Goal: Information Seeking & Learning: Learn about a topic

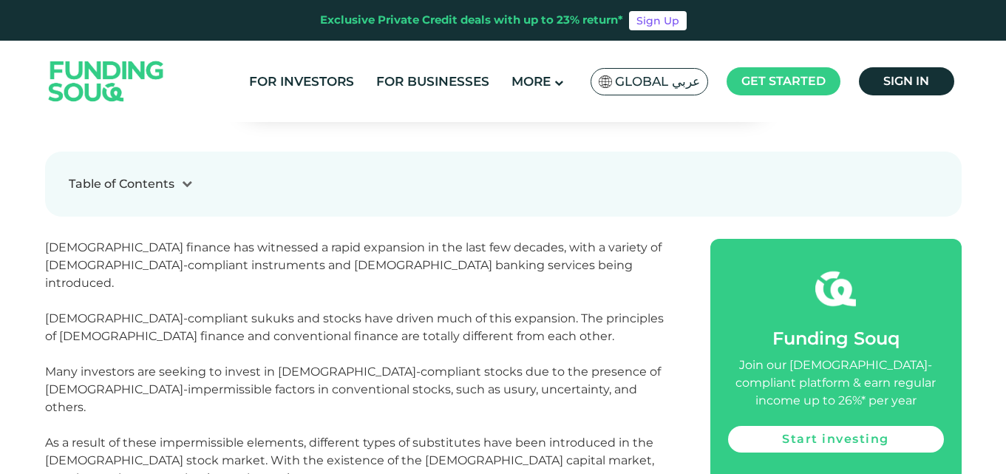
scroll to position [370, 0]
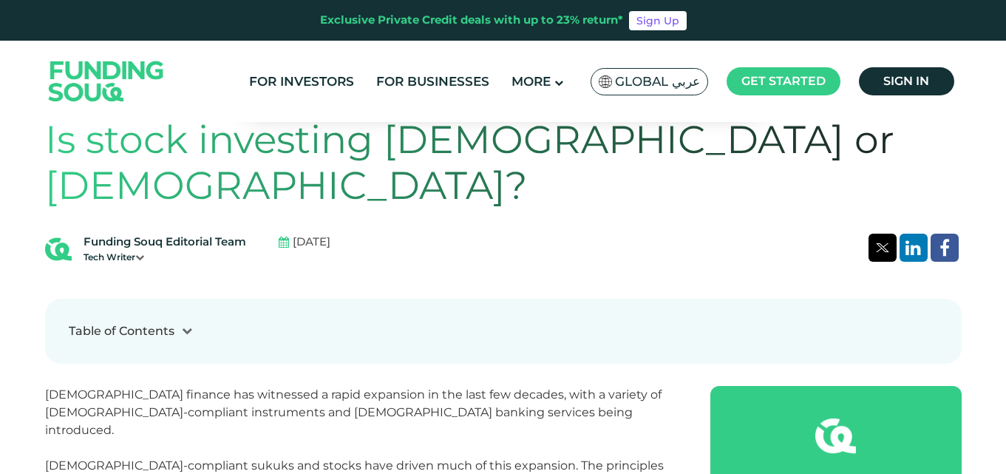
click at [143, 253] on icon at bounding box center [139, 257] width 9 height 9
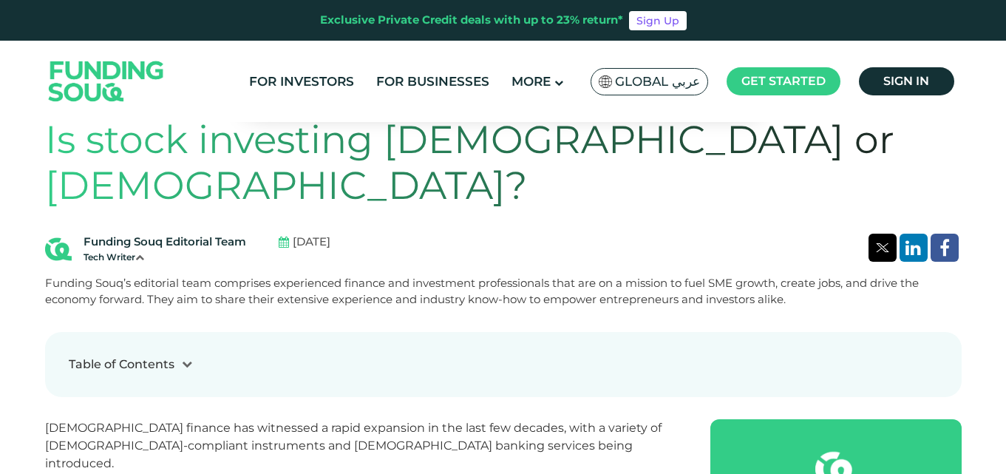
click at [143, 253] on icon at bounding box center [139, 257] width 9 height 9
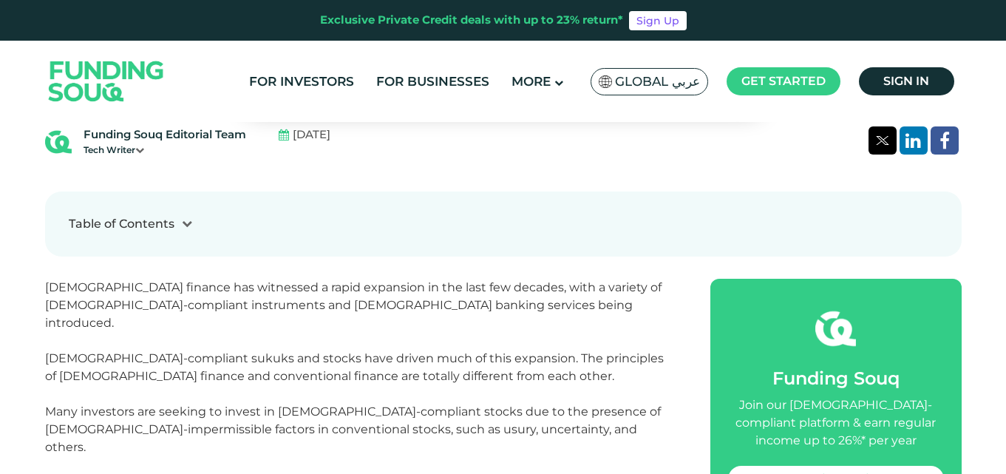
scroll to position [444, 0]
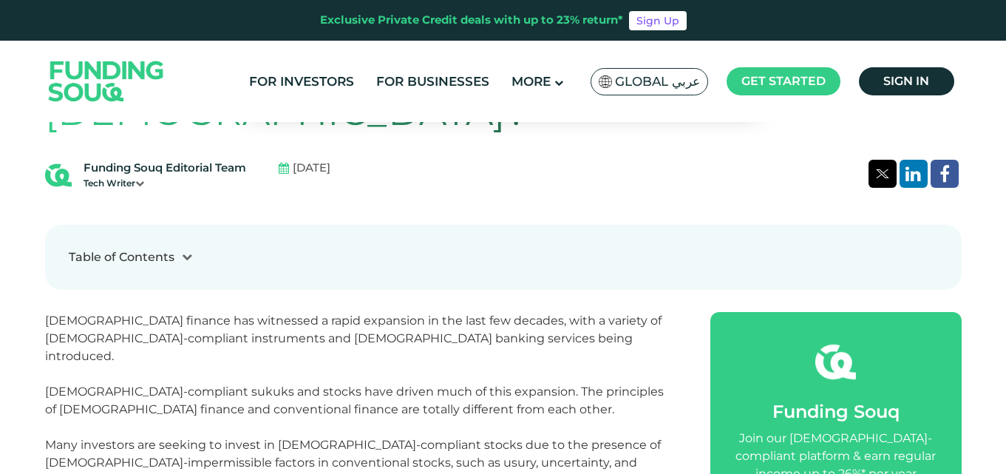
click at [182, 251] on icon at bounding box center [187, 256] width 10 height 10
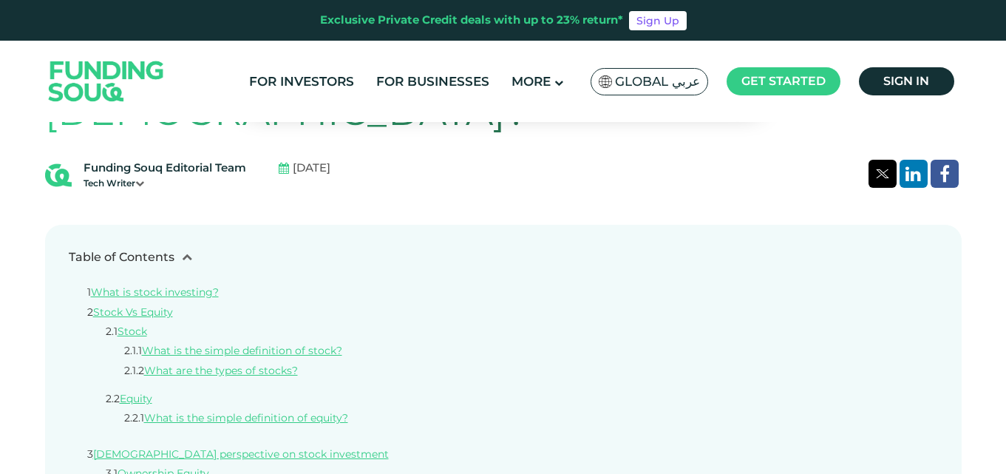
click at [183, 251] on icon at bounding box center [187, 256] width 10 height 10
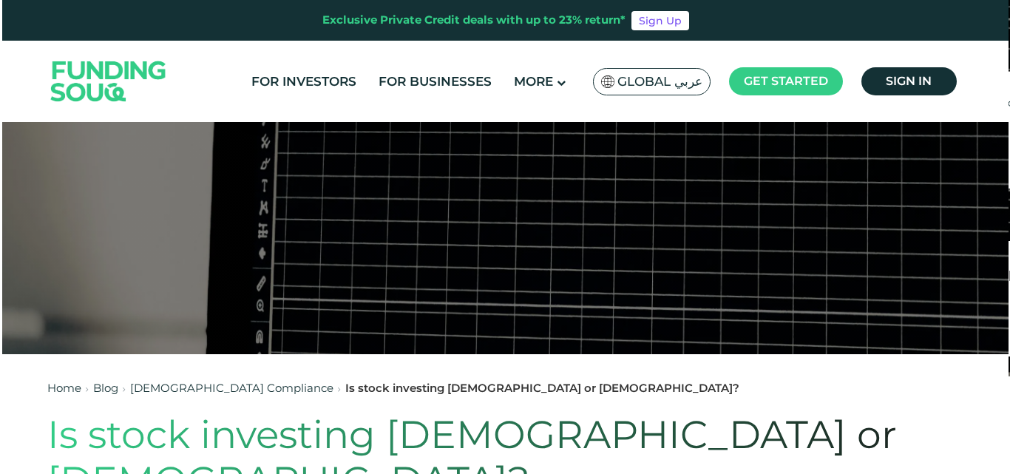
scroll to position [0, 0]
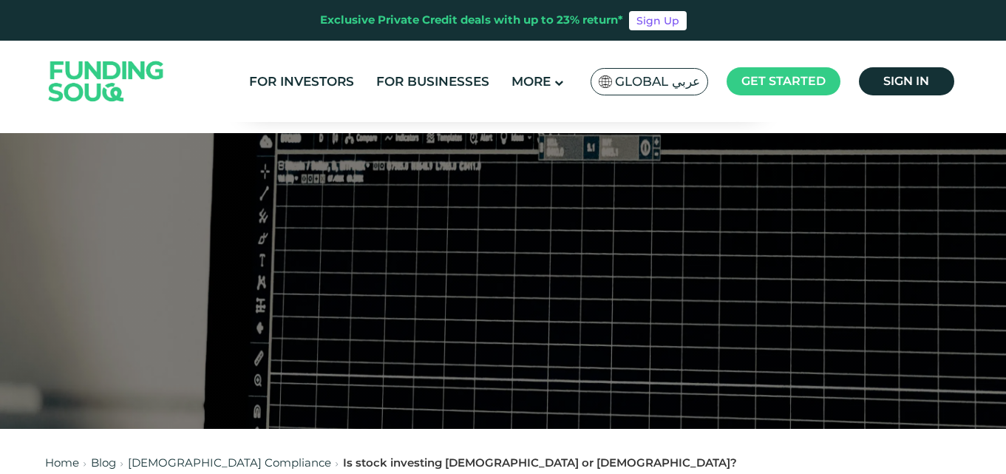
click at [692, 78] on span "Global عربي" at bounding box center [657, 81] width 85 height 17
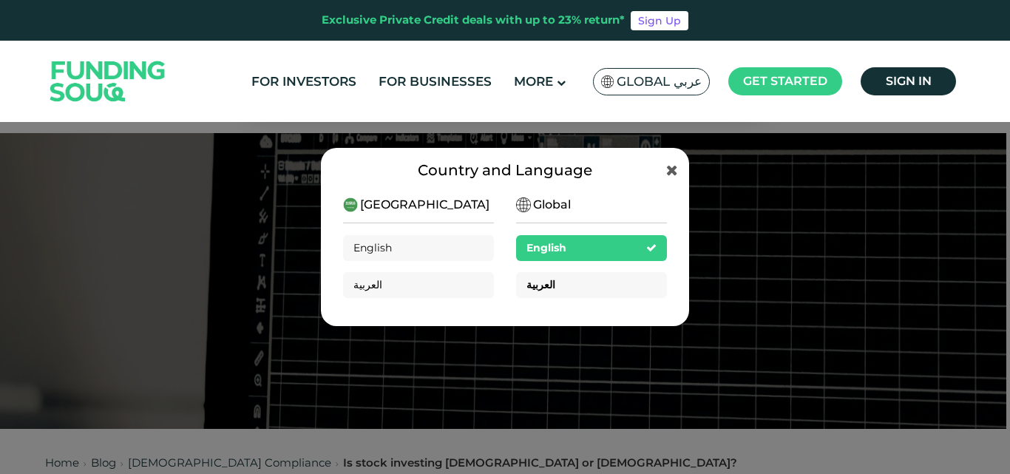
click at [561, 292] on div "العربية" at bounding box center [591, 285] width 151 height 26
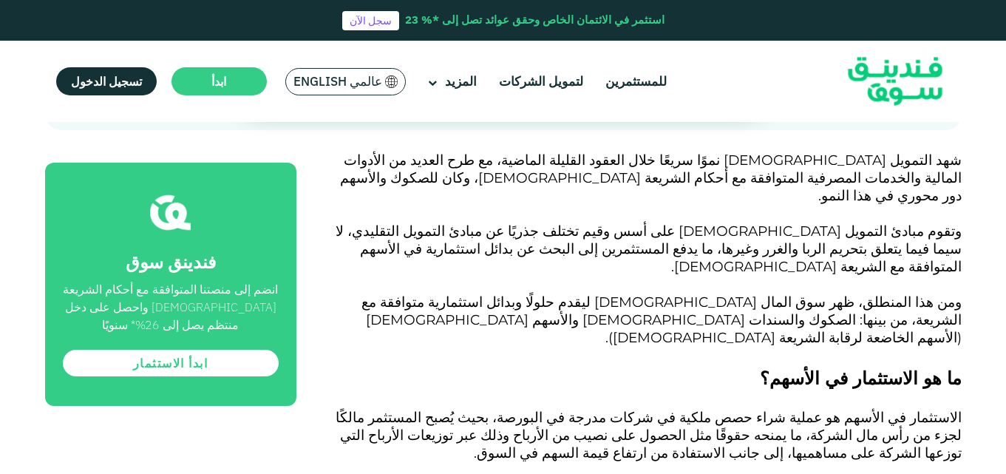
scroll to position [592, 0]
